Goal: Transaction & Acquisition: Purchase product/service

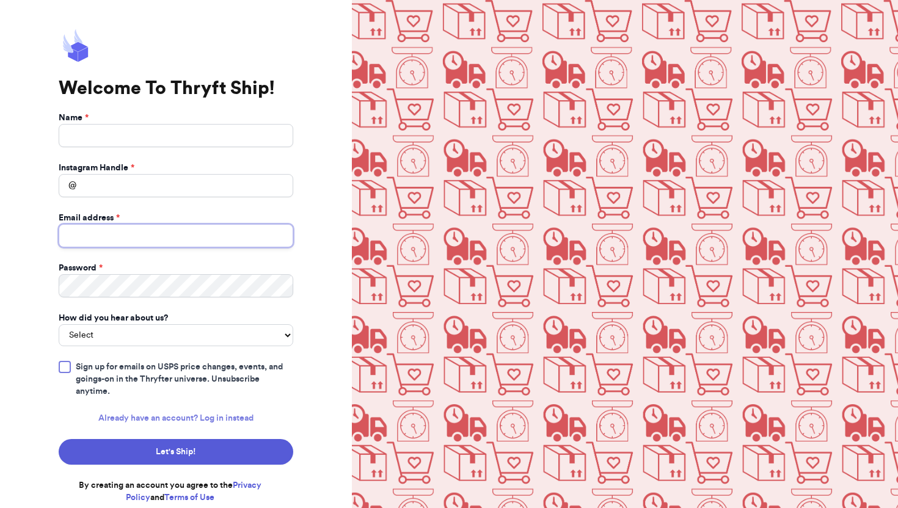
type input "[EMAIL_ADDRESS][DOMAIN_NAME]"
click at [228, 415] on link "Already have an account? Log in instead" at bounding box center [175, 418] width 155 height 12
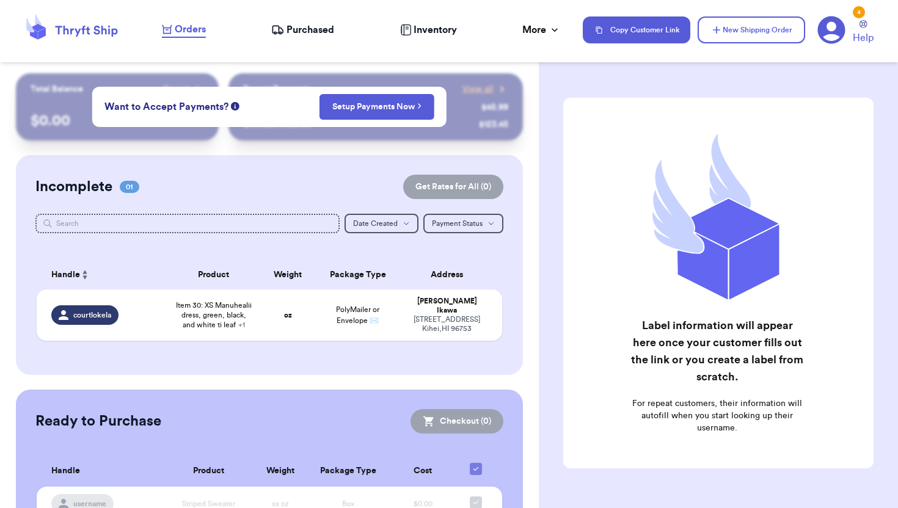
click at [299, 199] on div "Incomplete 01 Get Rates for All ( 0 ) Get Rates for All ( 0 ) Date Created Date…" at bounding box center [269, 265] width 506 height 220
click at [761, 38] on button "New Shipping Order" at bounding box center [752, 29] width 108 height 27
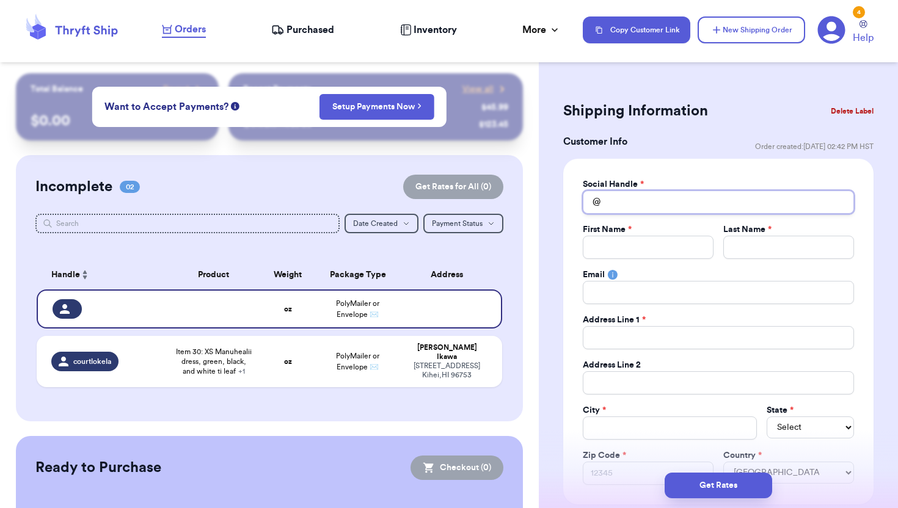
click at [630, 204] on input "Total Amount Paid" at bounding box center [718, 202] width 271 height 23
type input "i"
type input "ip"
type input "ipo"
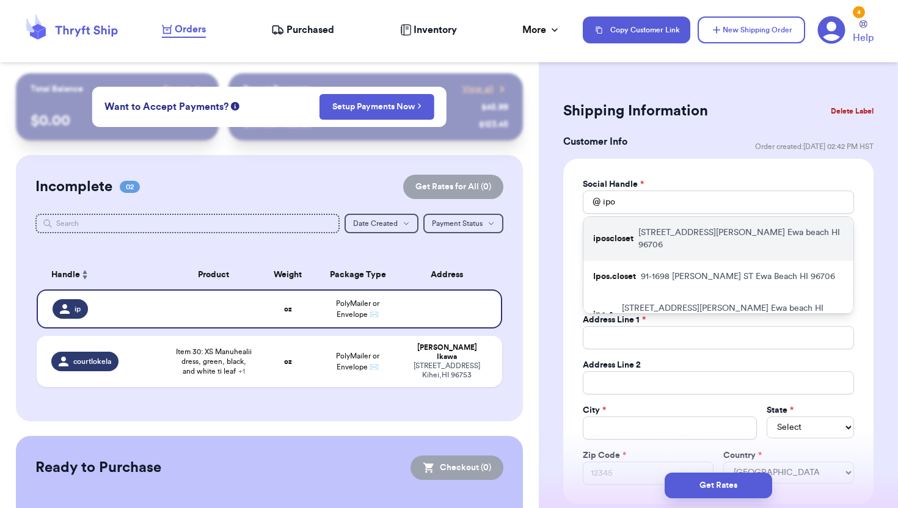
click at [666, 238] on p "[STREET_ADDRESS][PERSON_NAME]" at bounding box center [740, 239] width 205 height 24
type input "iposcloset"
type input "Ipo"
type input "[PERSON_NAME]"
type input "[EMAIL_ADDRESS][DOMAIN_NAME]"
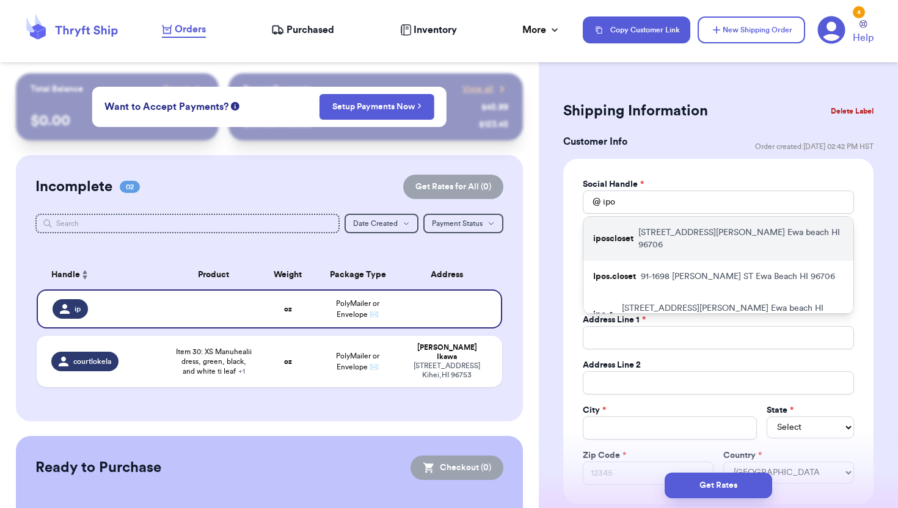
type input "[STREET_ADDRESS][PERSON_NAME]"
type input "Ewa beach"
select select "HI"
type input "96706"
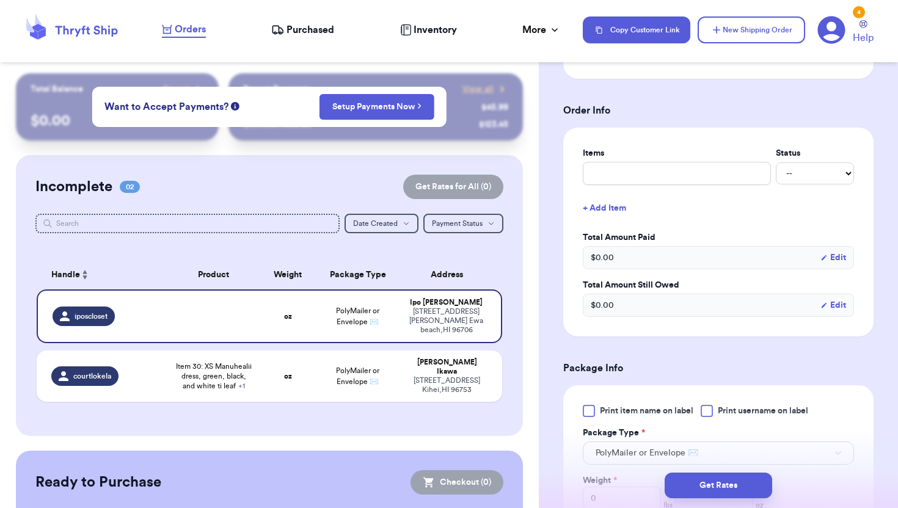
scroll to position [667, 0]
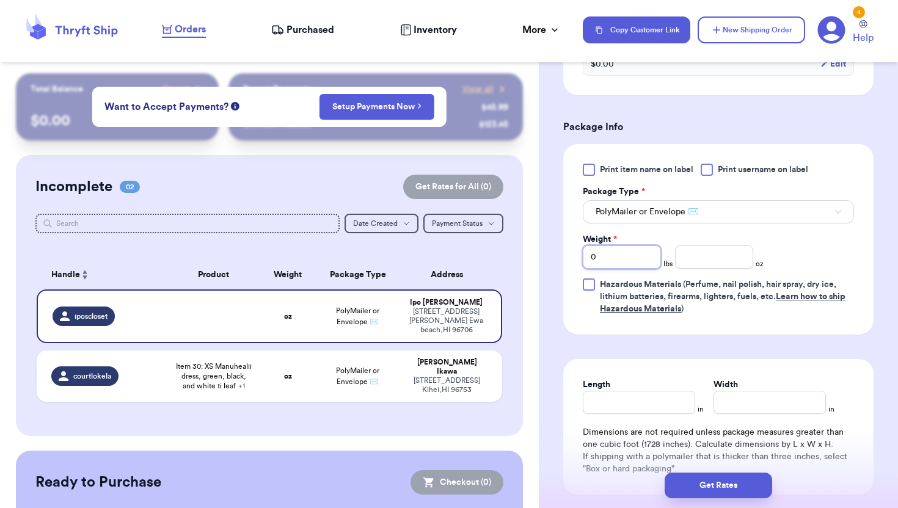
click at [626, 269] on input "0" at bounding box center [622, 257] width 78 height 23
type input "3"
click at [456, 358] on div "[PERSON_NAME]" at bounding box center [447, 367] width 80 height 18
type input "Item 30: XS Manuhealii dress, green, black, and white ti leaf"
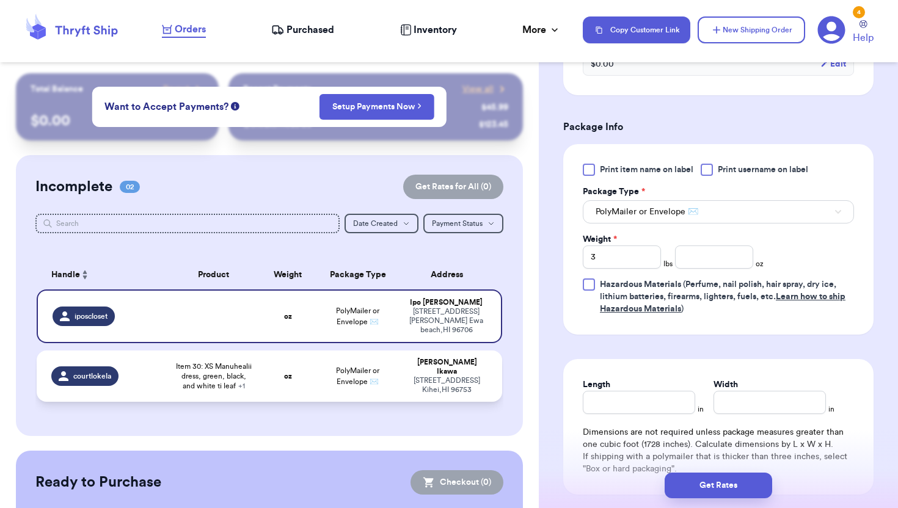
type input "0"
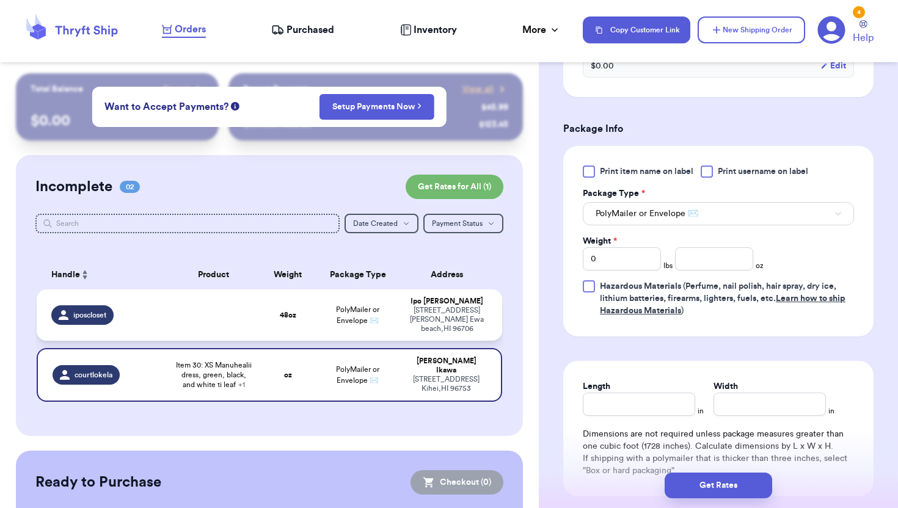
click at [453, 312] on div "[STREET_ADDRESS][PERSON_NAME]" at bounding box center [447, 319] width 80 height 27
type input "3"
type input "0"
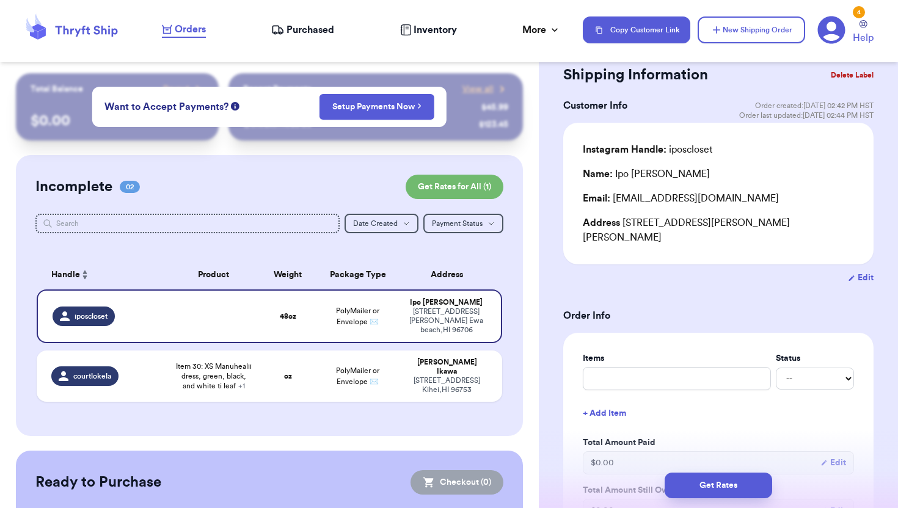
scroll to position [0, 0]
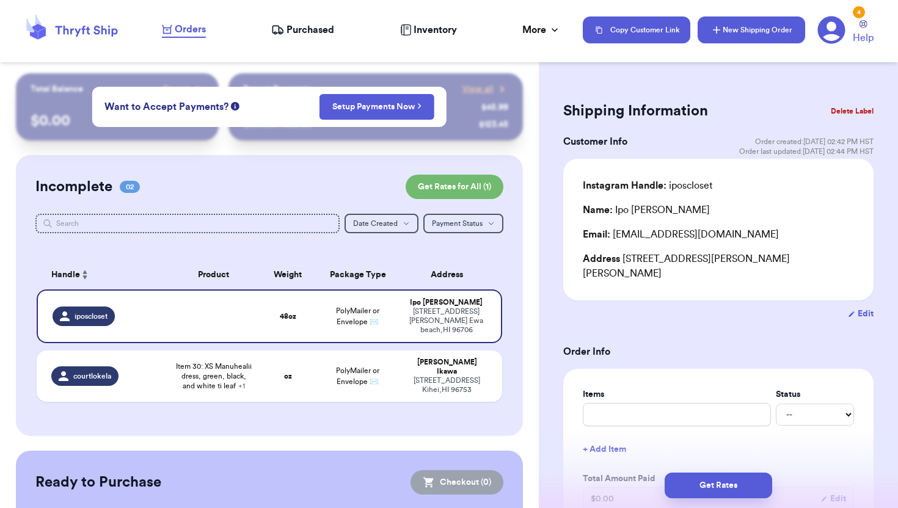
click at [759, 35] on button "New Shipping Order" at bounding box center [752, 29] width 108 height 27
type input "0"
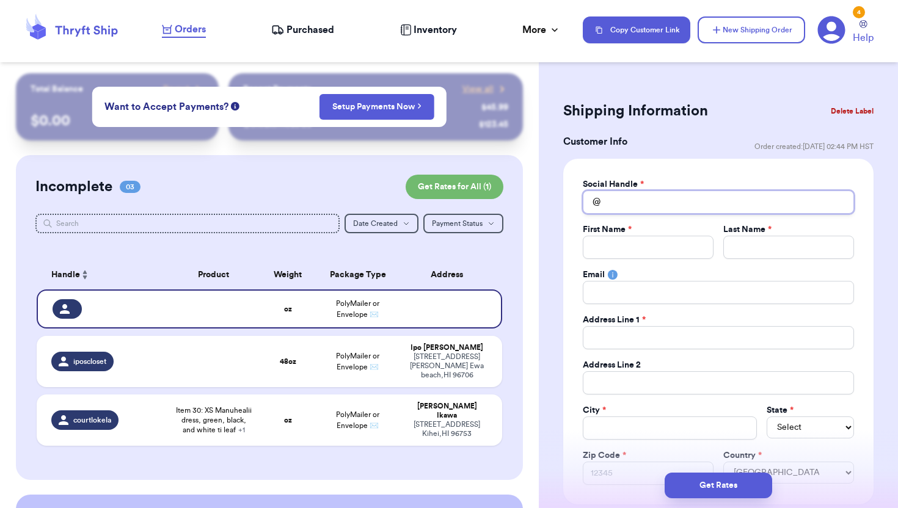
click at [667, 202] on input "Total Amount Paid" at bounding box center [718, 202] width 271 height 23
type input "p"
type input "pu"
type input "pua"
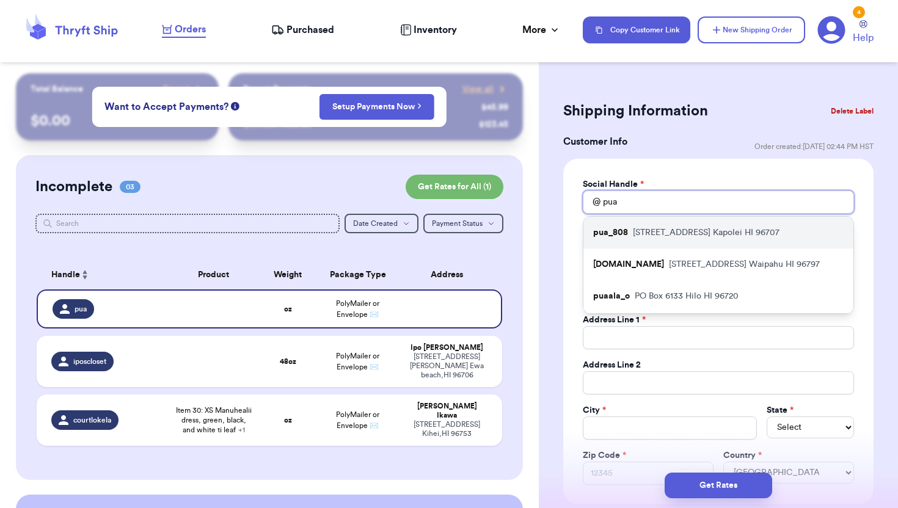
type input "pu"
type input "p"
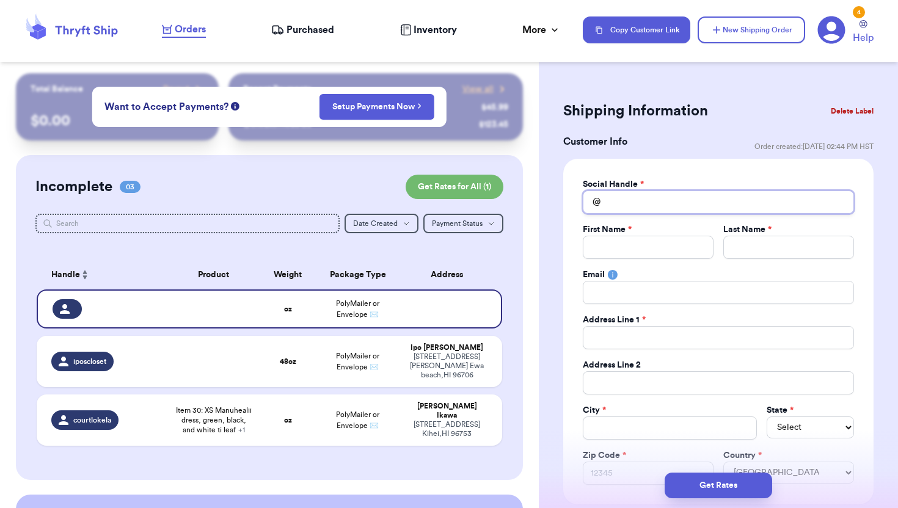
type input "l"
type input "lo"
type input "lol"
type input "lole"
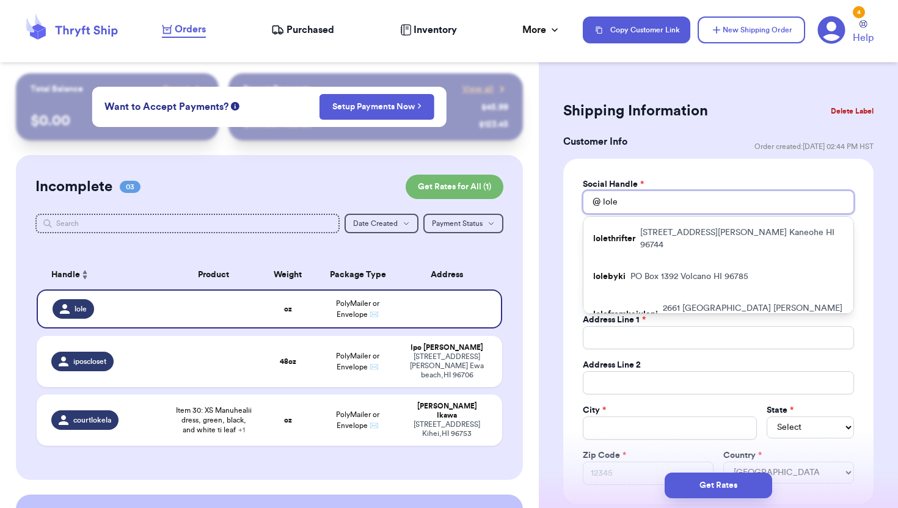
type input "loleb"
type input "loleby"
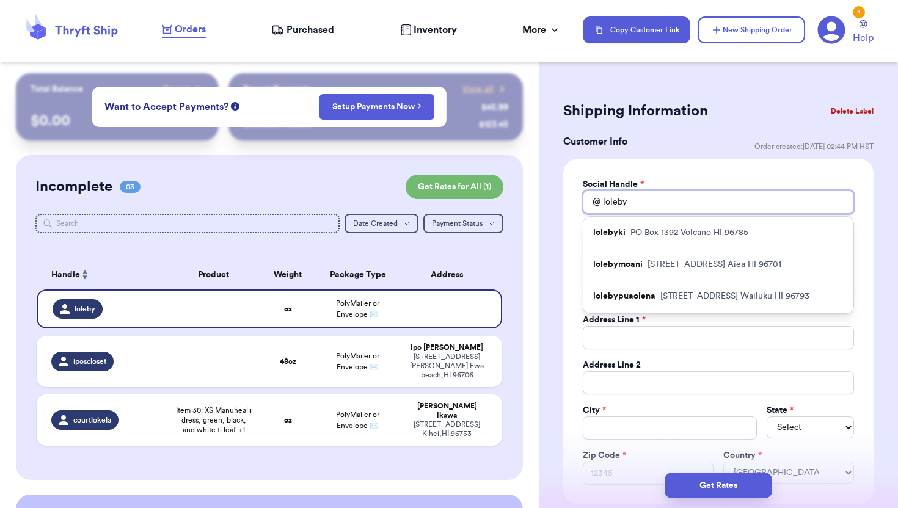
type input "lolebyp"
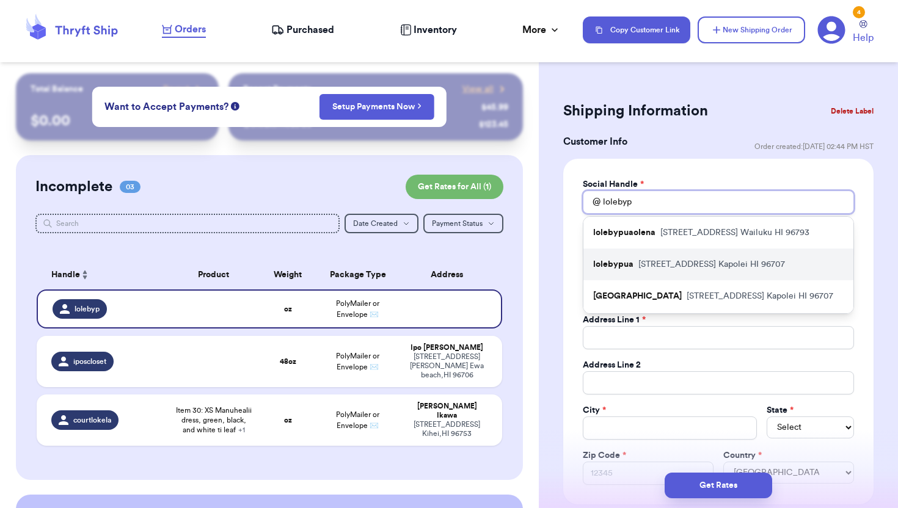
type input "lolebyp"
click at [731, 277] on div "lolebypua [STREET_ADDRESS]" at bounding box center [718, 265] width 270 height 32
type input "lolebypua"
type input "Pua"
type input "[PERSON_NAME]"
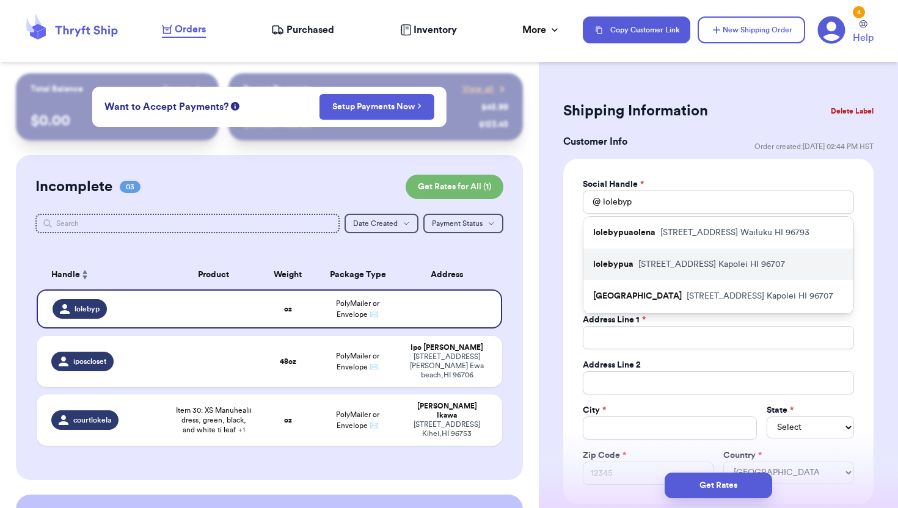
type input "[EMAIL_ADDRESS][DOMAIN_NAME]"
type input "[STREET_ADDRESS]"
type input "Kapolei"
select select "HI"
type input "96707"
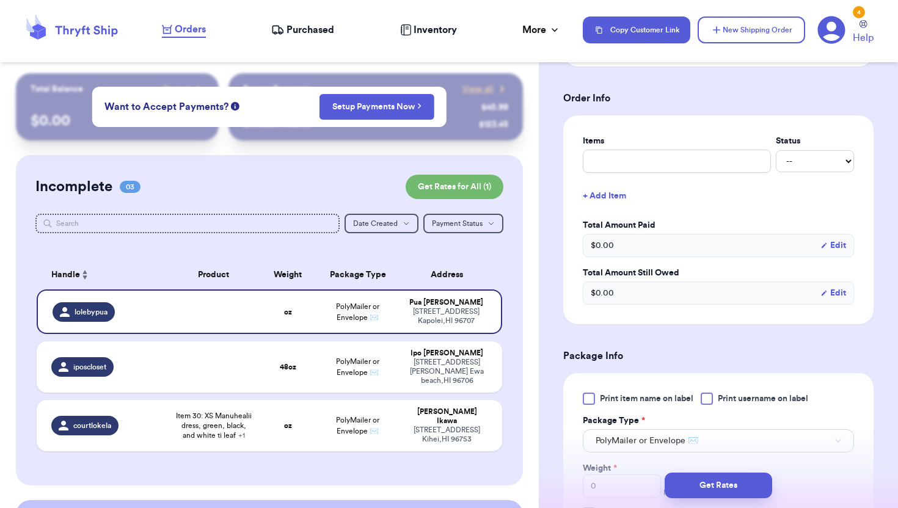
scroll to position [569, 0]
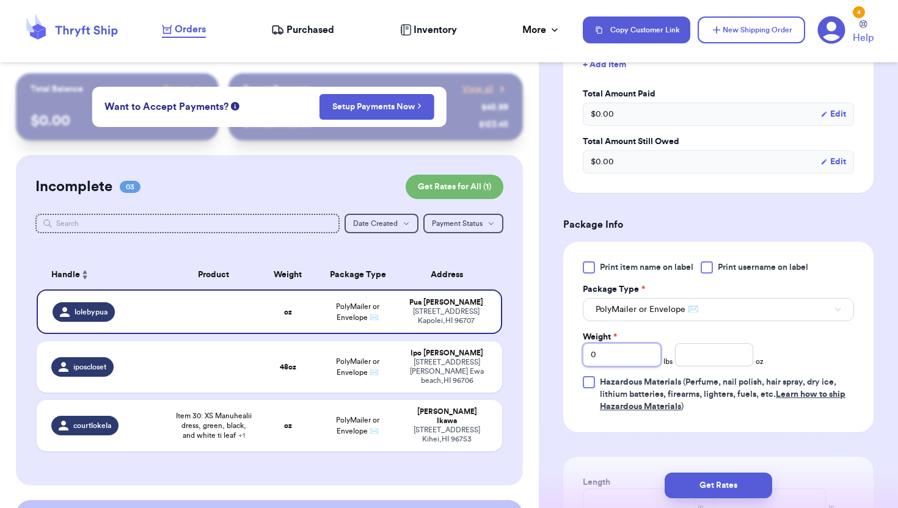
click at [635, 357] on input "0" at bounding box center [622, 354] width 78 height 23
type input "3"
click at [705, 481] on button "Get Rates" at bounding box center [719, 486] width 108 height 26
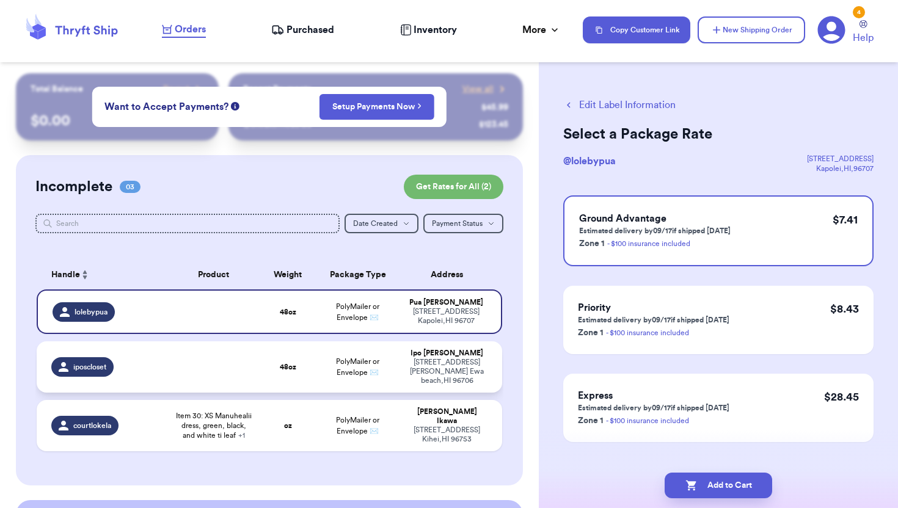
click at [404, 384] on td "[PERSON_NAME] [STREET_ADDRESS][PERSON_NAME]" at bounding box center [451, 366] width 102 height 51
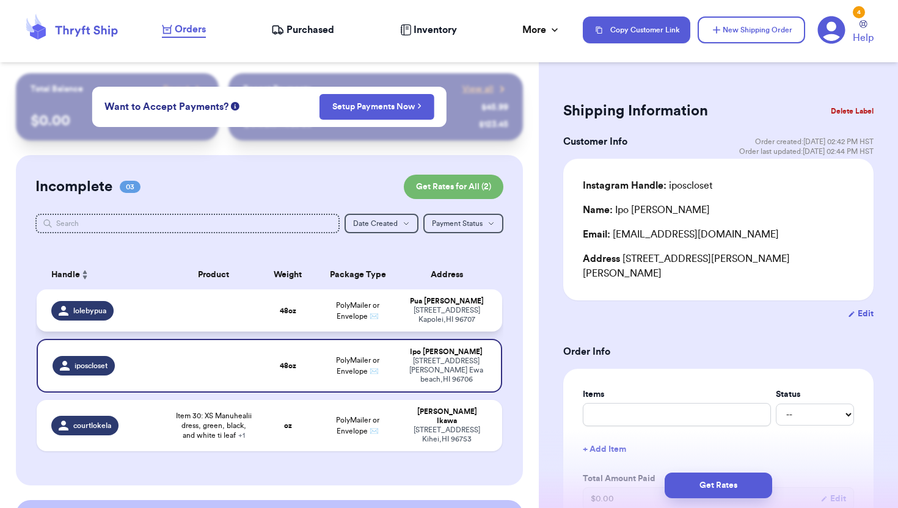
click at [413, 324] on div "[STREET_ADDRESS]" at bounding box center [447, 315] width 80 height 18
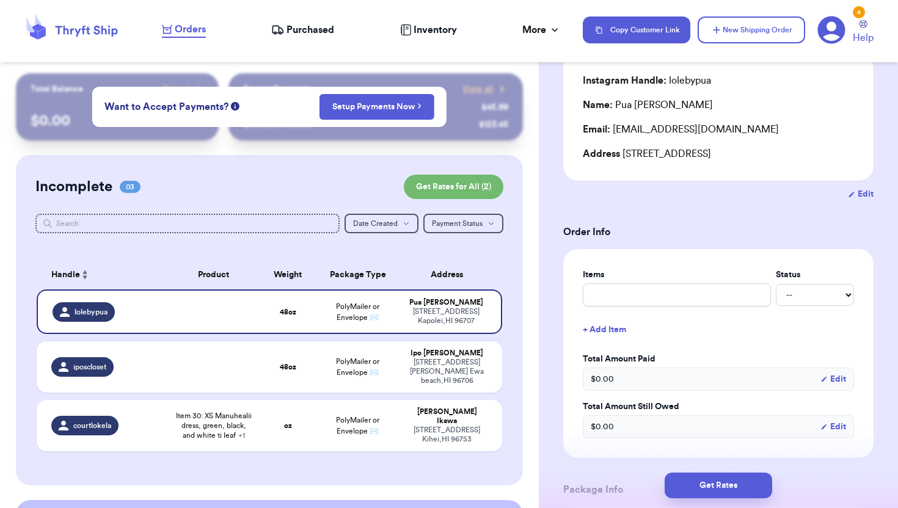
scroll to position [13, 0]
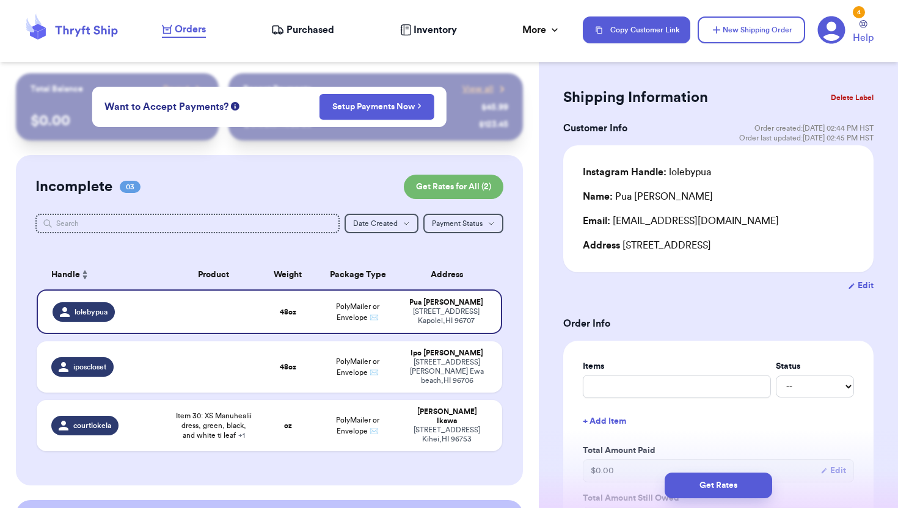
click at [866, 290] on button "Edit" at bounding box center [861, 286] width 26 height 12
select select "HI"
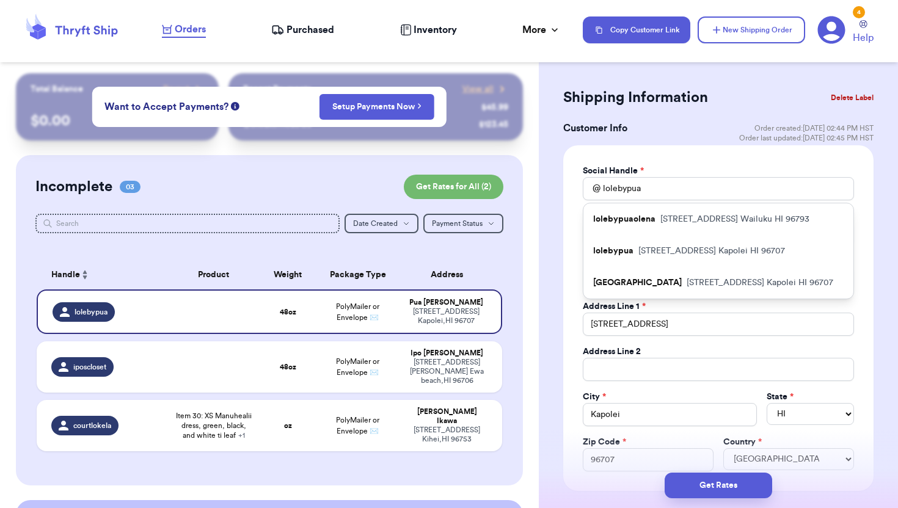
scroll to position [120, 0]
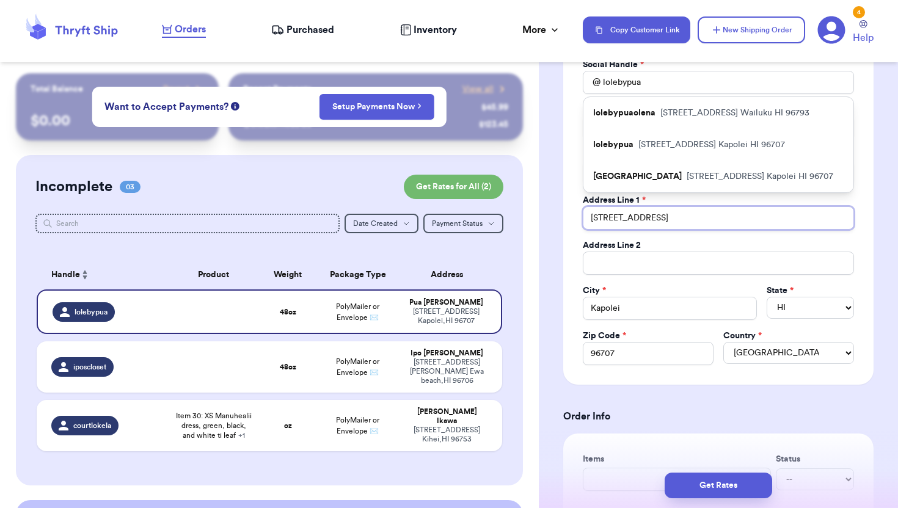
click at [663, 216] on input "[STREET_ADDRESS]" at bounding box center [718, 217] width 271 height 23
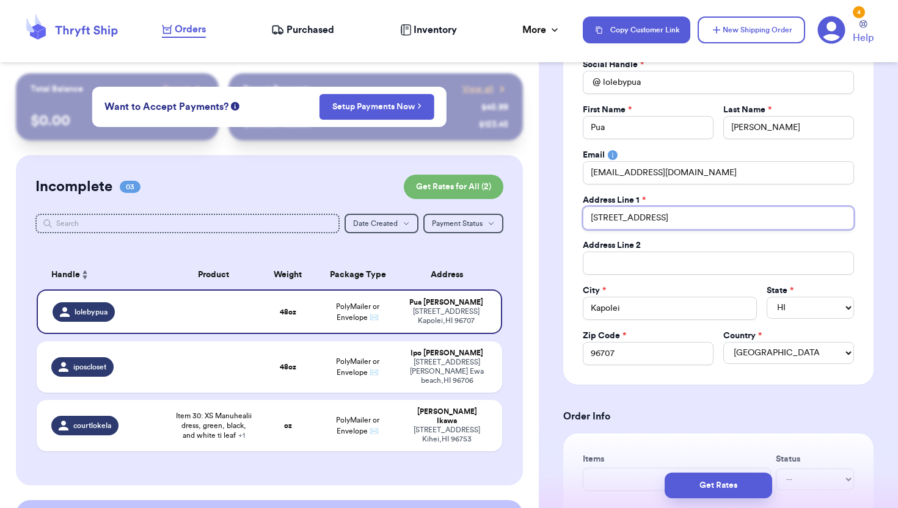
click at [692, 221] on input "[STREET_ADDRESS]" at bounding box center [718, 217] width 271 height 23
click at [663, 215] on input "[STREET_ADDRESS]" at bounding box center [718, 217] width 271 height 23
type input "[STREET_ADDRESS]"
click at [712, 497] on button "Get Rates" at bounding box center [719, 486] width 108 height 26
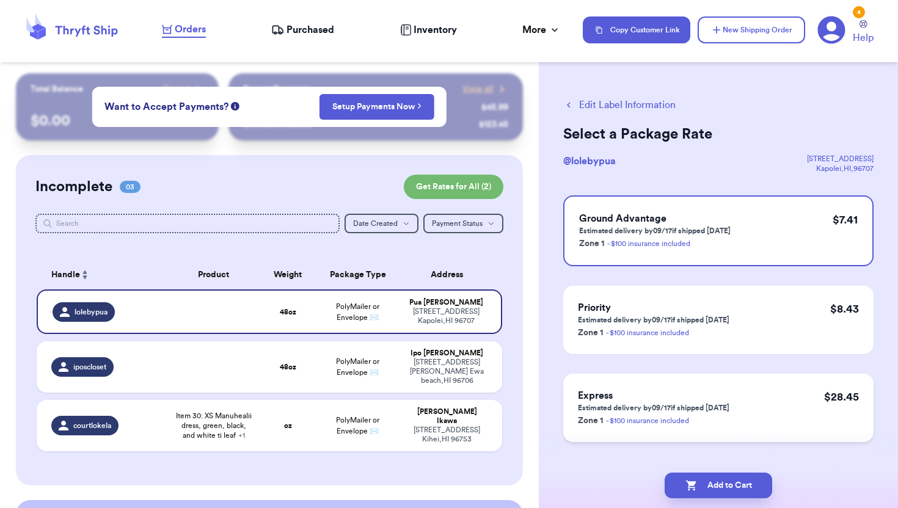
scroll to position [20, 0]
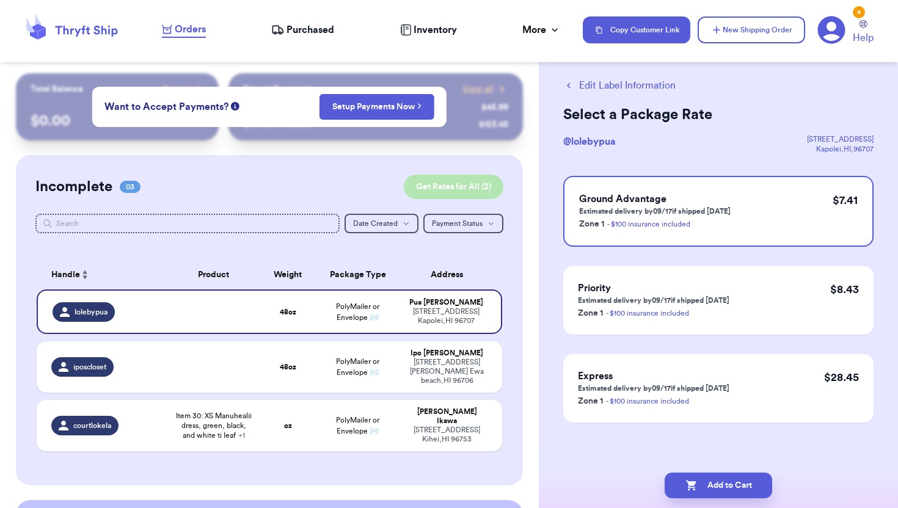
click at [464, 177] on button "Get Rates for All ( 2 )" at bounding box center [454, 187] width 100 height 24
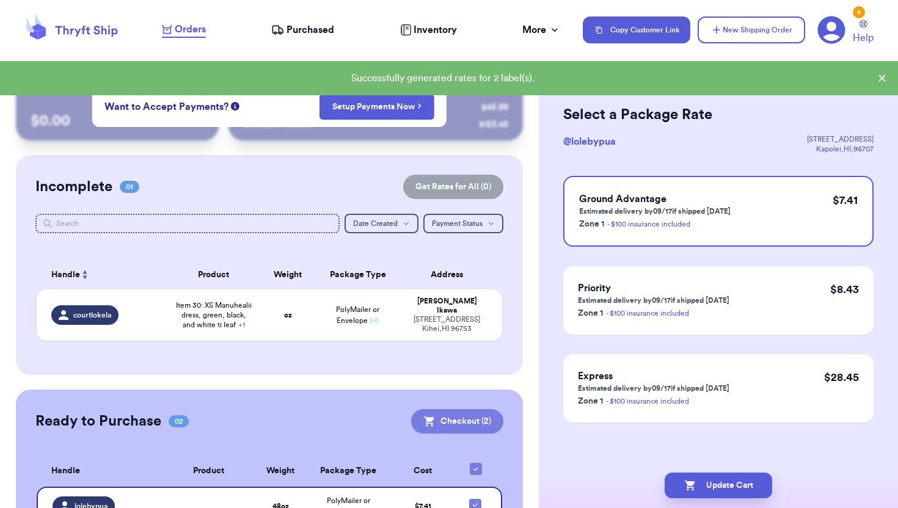
click at [451, 424] on button "Checkout ( 2 )" at bounding box center [457, 421] width 92 height 24
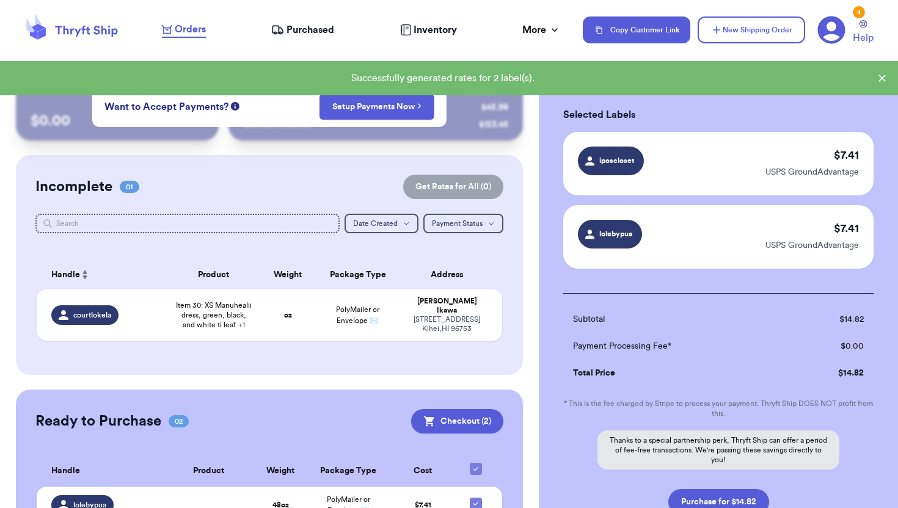
scroll to position [112, 0]
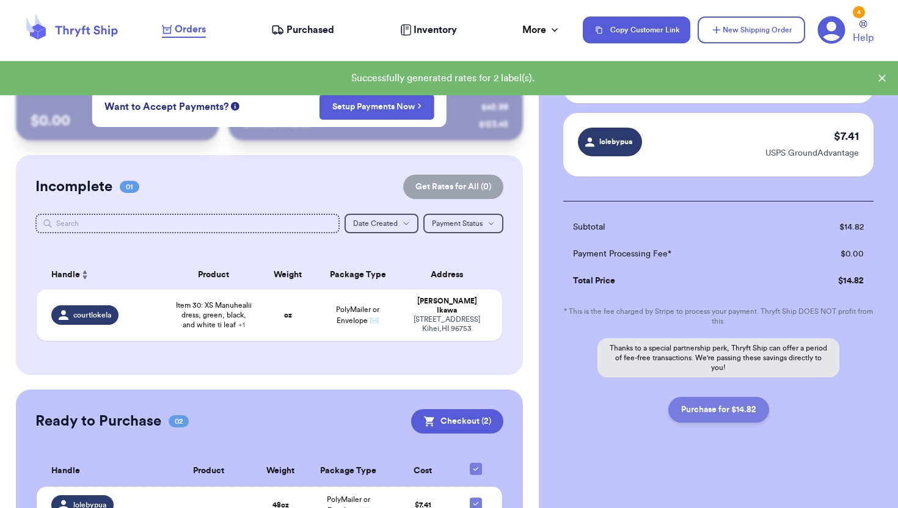
click at [712, 413] on button "Purchase for $14.82" at bounding box center [718, 410] width 101 height 26
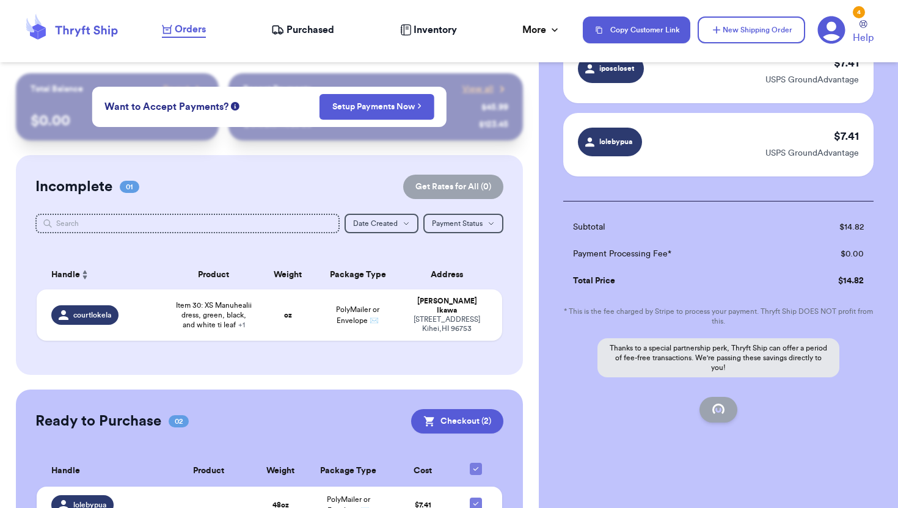
checkbox input "false"
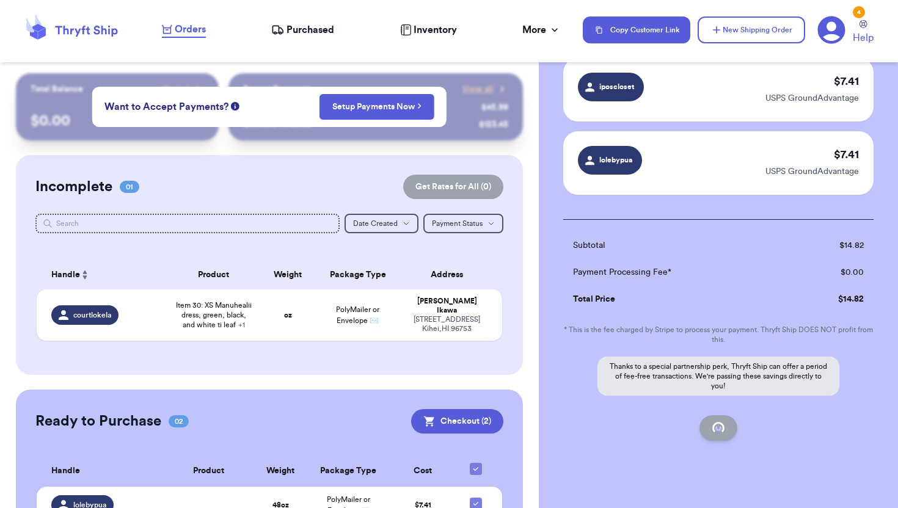
checkbox input "true"
